Goal: Download file/media

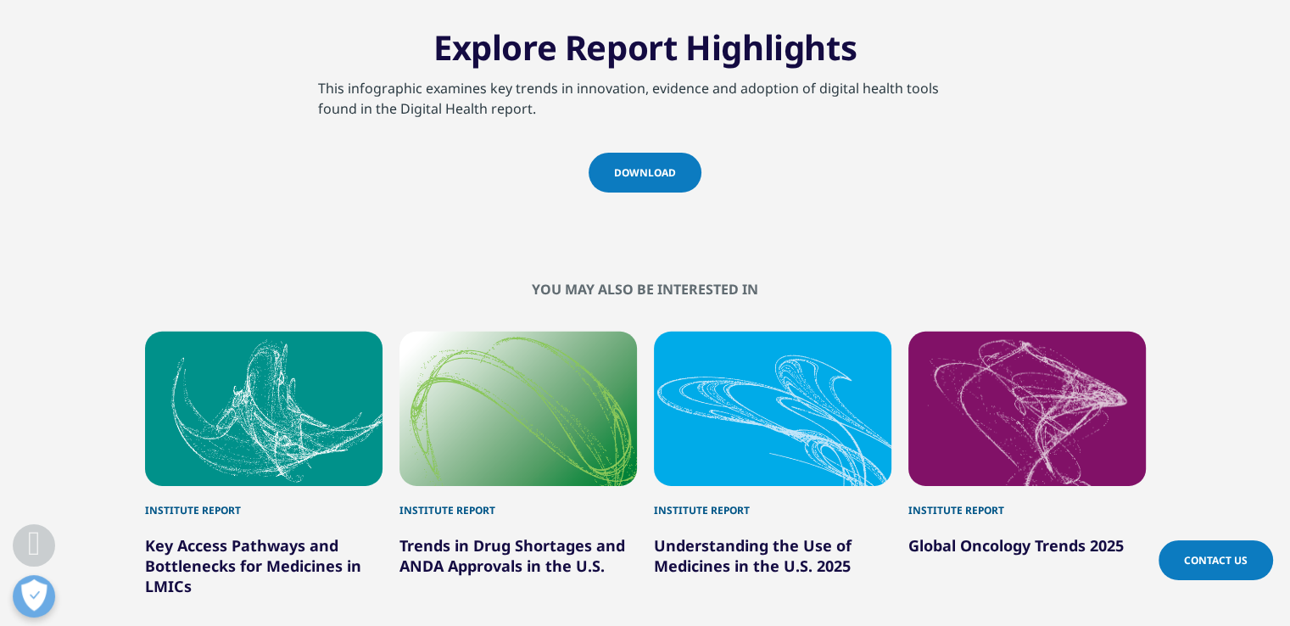
scroll to position [5276, 0]
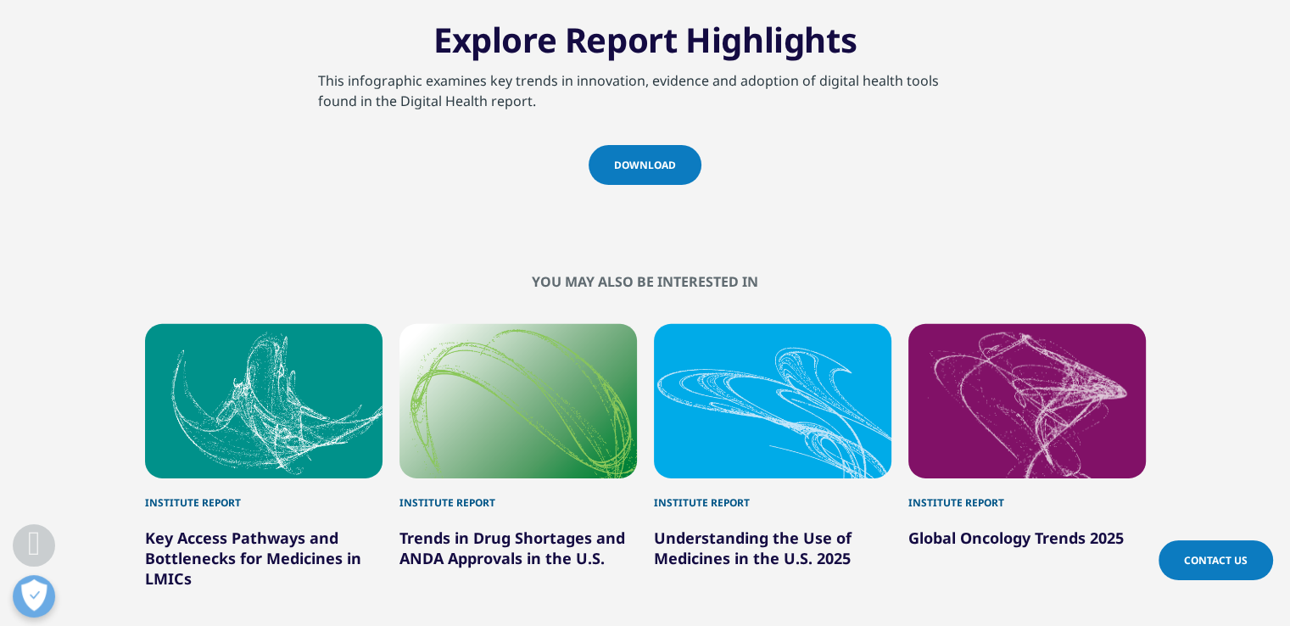
click at [638, 163] on span "Download" at bounding box center [645, 165] width 62 height 14
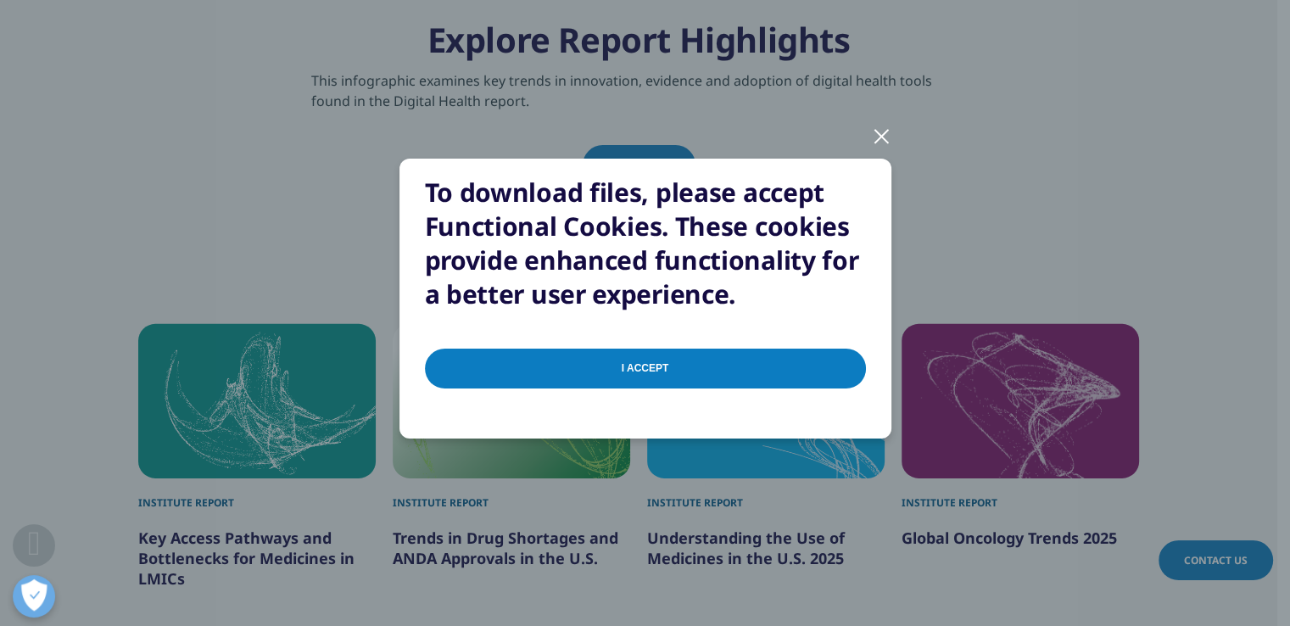
click at [651, 374] on input "I Accept" at bounding box center [645, 368] width 441 height 40
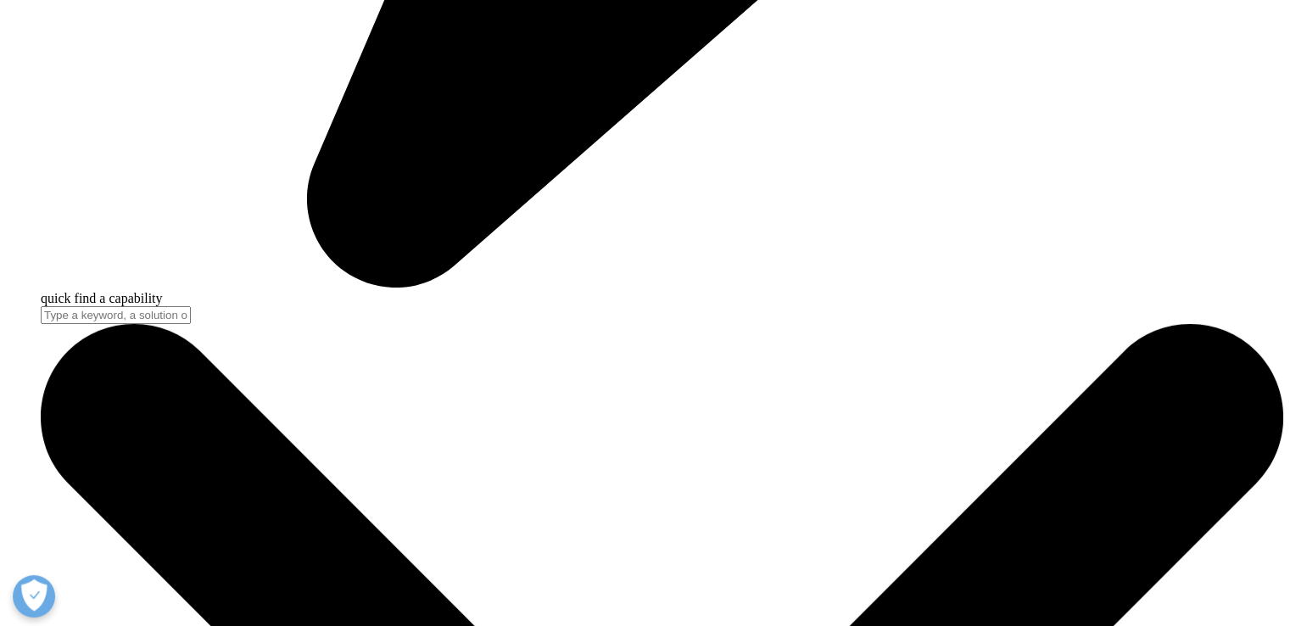
scroll to position [5510, 0]
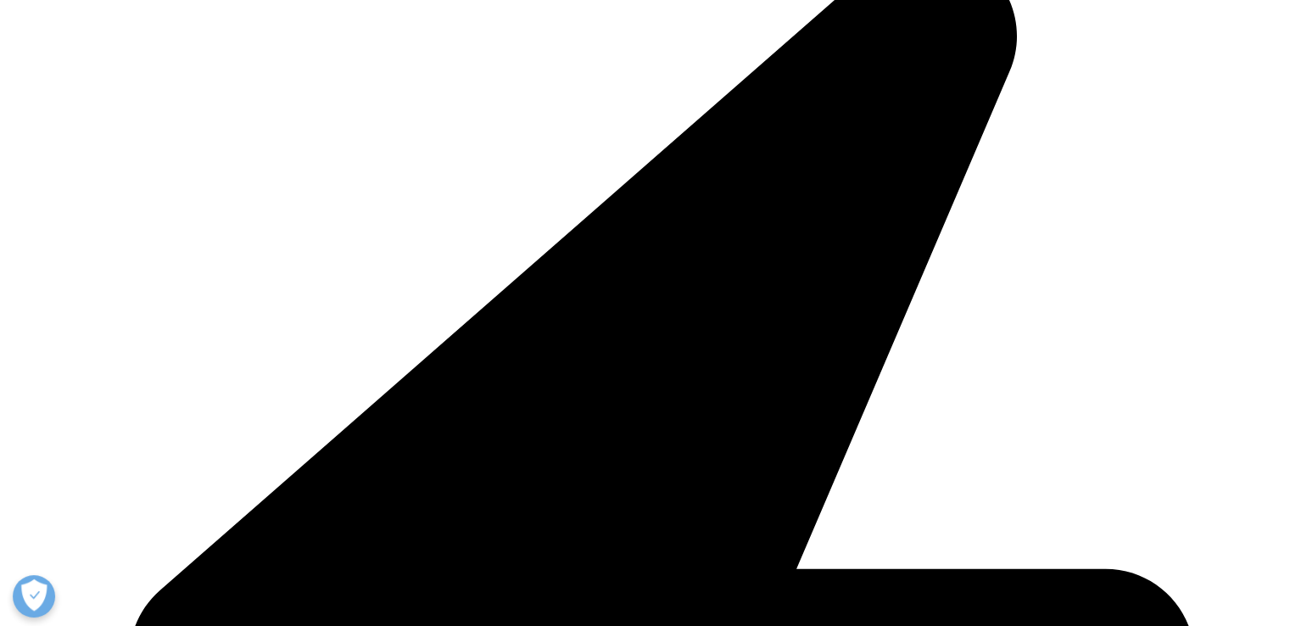
scroll to position [4778, 0]
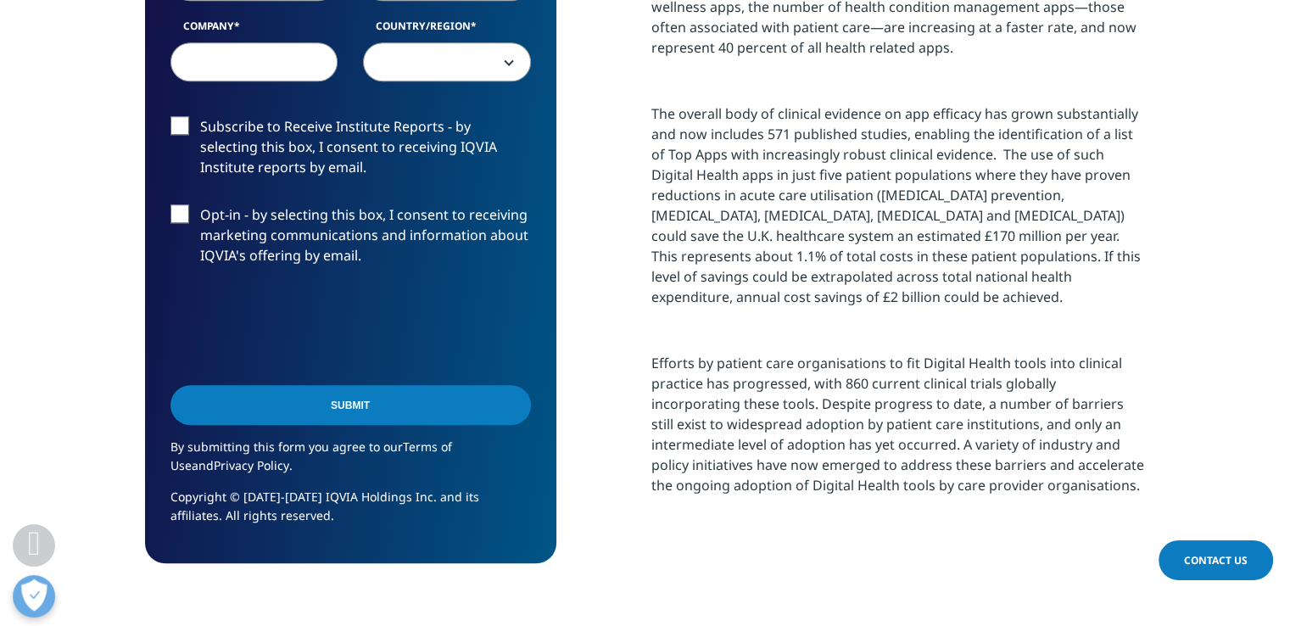
scroll to position [1158, 0]
